Goal: Find specific page/section: Find specific page/section

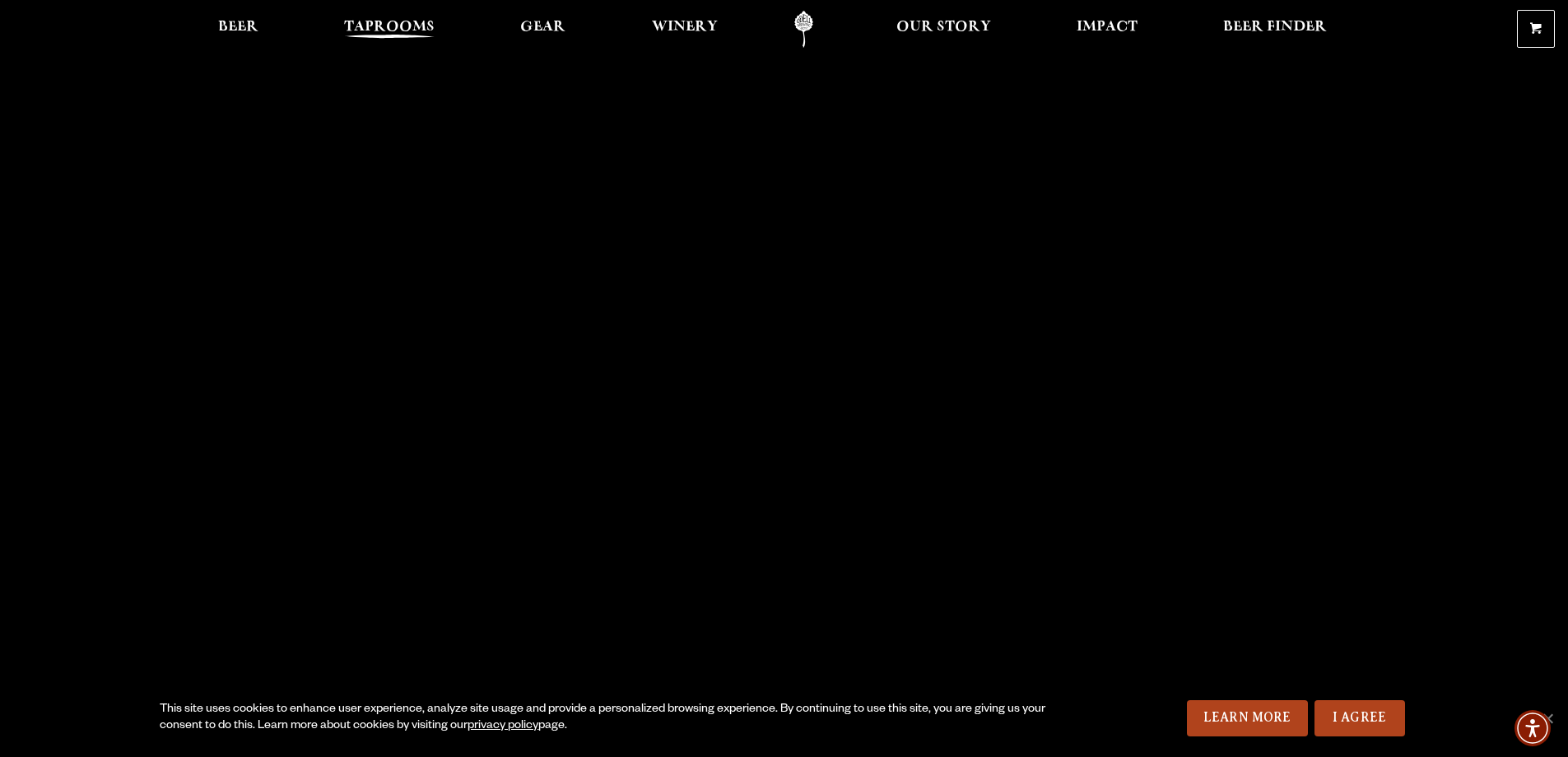
click at [417, 21] on span "Taprooms" at bounding box center [389, 27] width 91 height 13
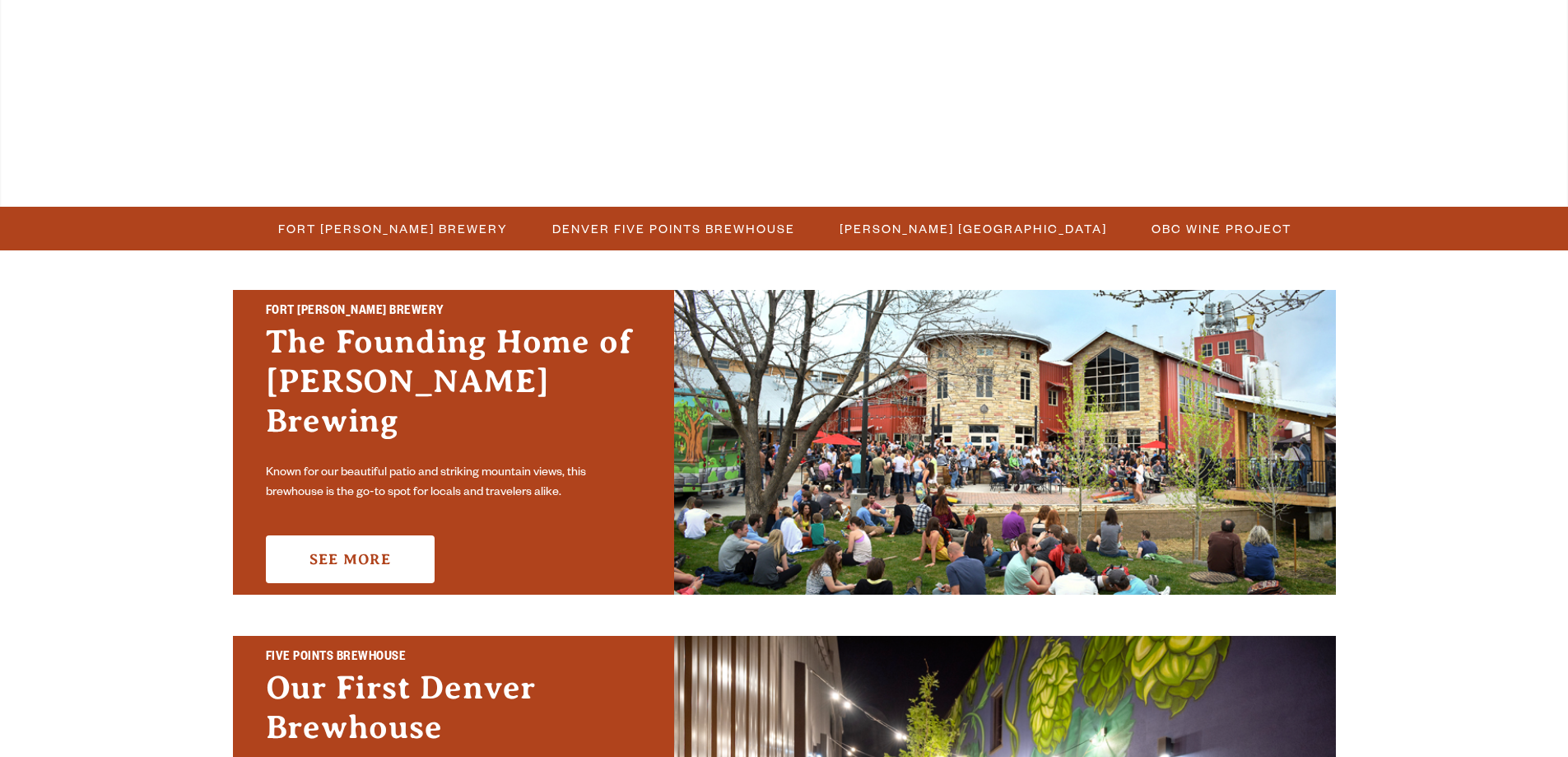
scroll to position [329, 0]
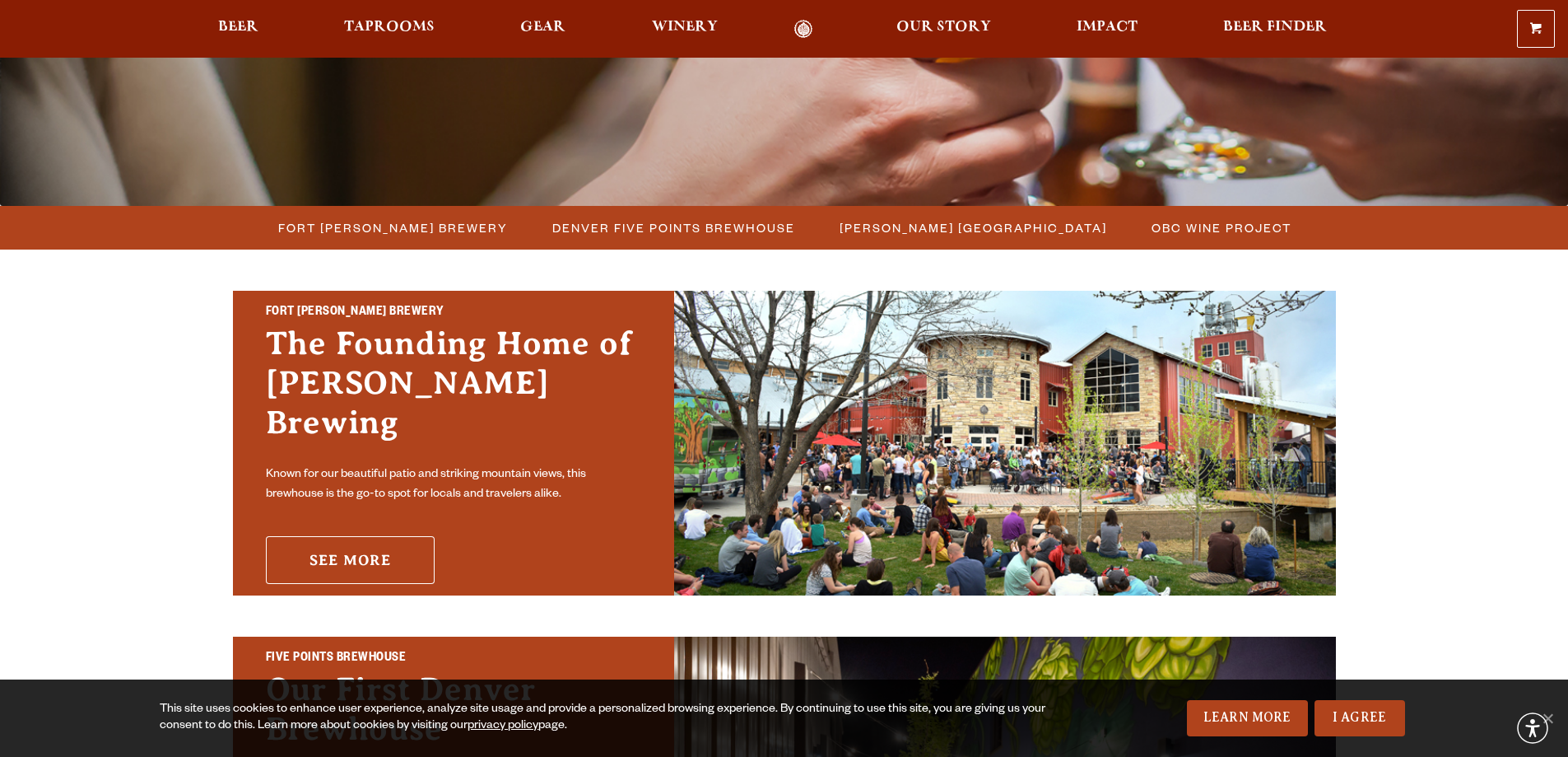
click at [373, 545] on link "See More" at bounding box center [350, 560] width 169 height 48
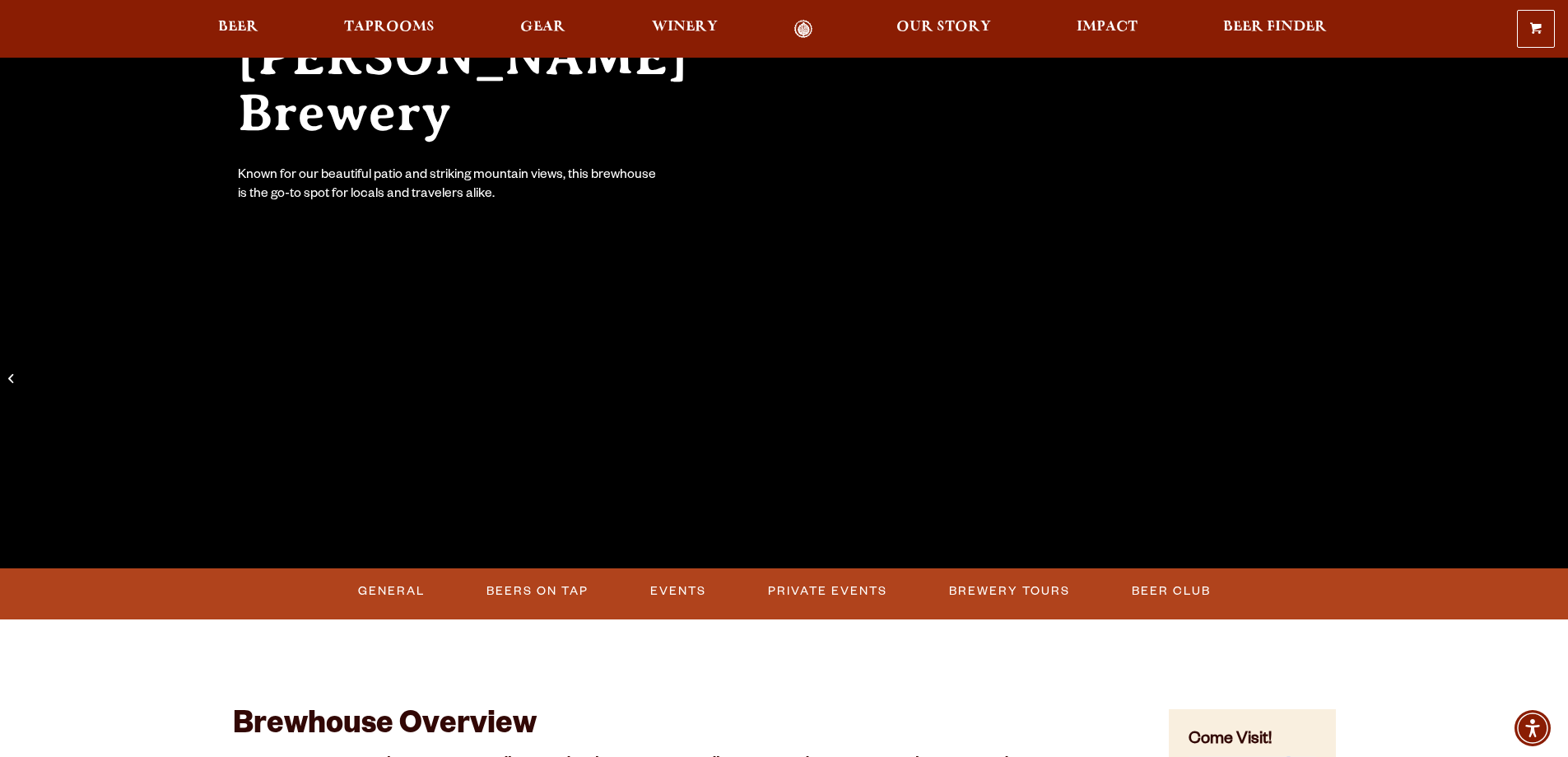
scroll to position [329, 0]
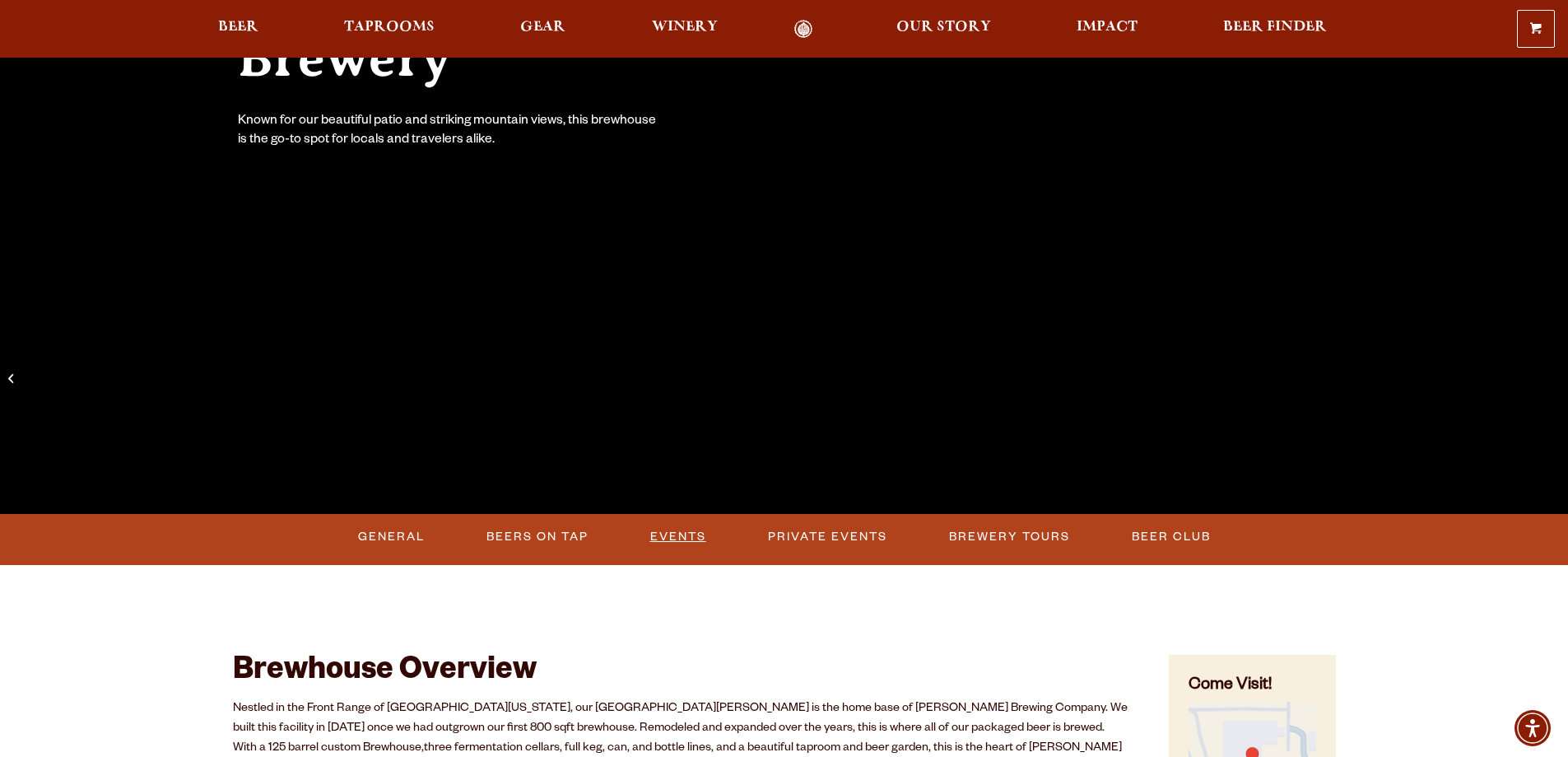
click at [695, 534] on link "Events" at bounding box center [678, 537] width 69 height 38
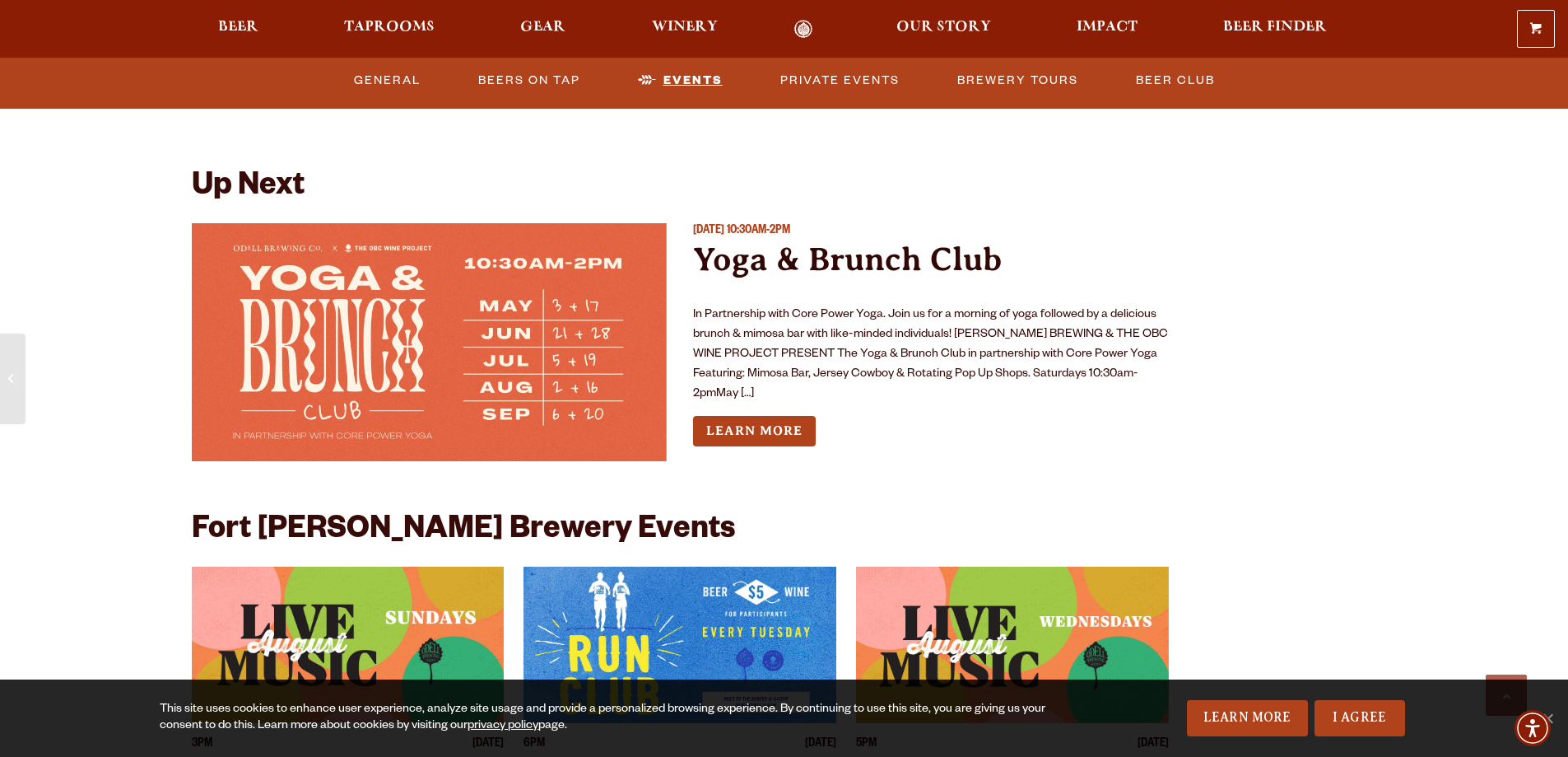
scroll to position [6322, 0]
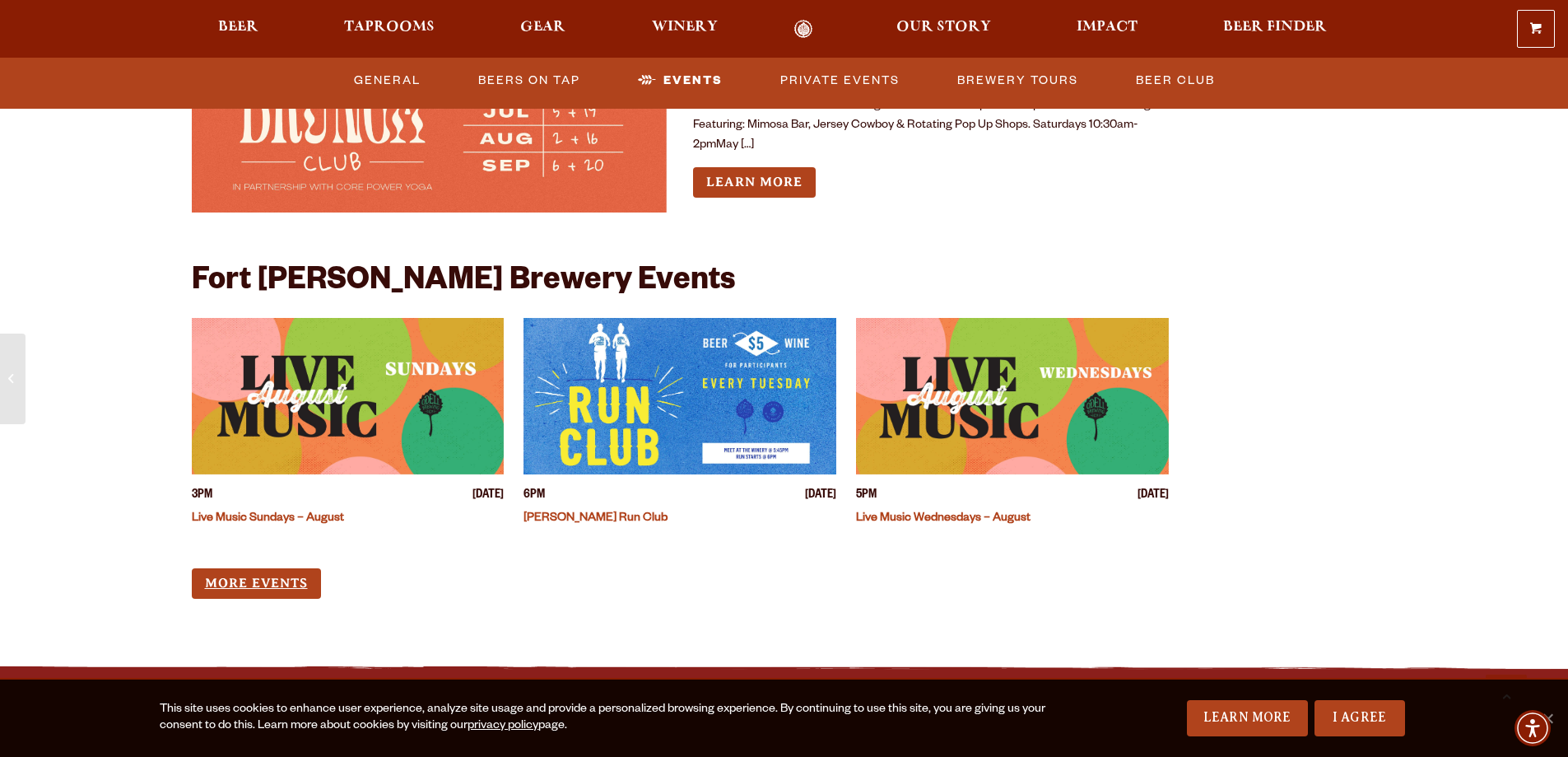
click at [262, 568] on link "More Events" at bounding box center [256, 583] width 129 height 31
